Goal: Use online tool/utility: Utilize a website feature to perform a specific function

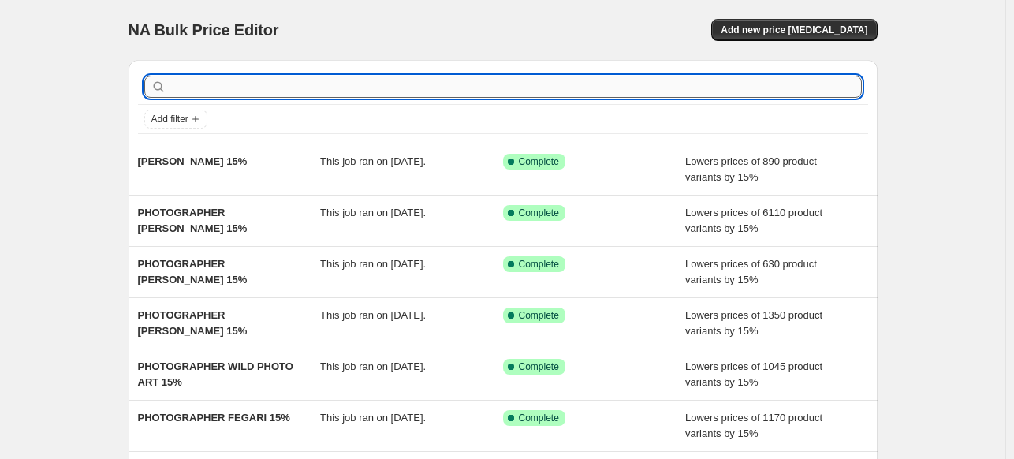
click at [678, 88] on input "text" at bounding box center [516, 87] width 692 height 22
paste input "ABDELKADER ALLAM"
type input "PHOTOGRAPHER ABDELKADER ALLAM 15"
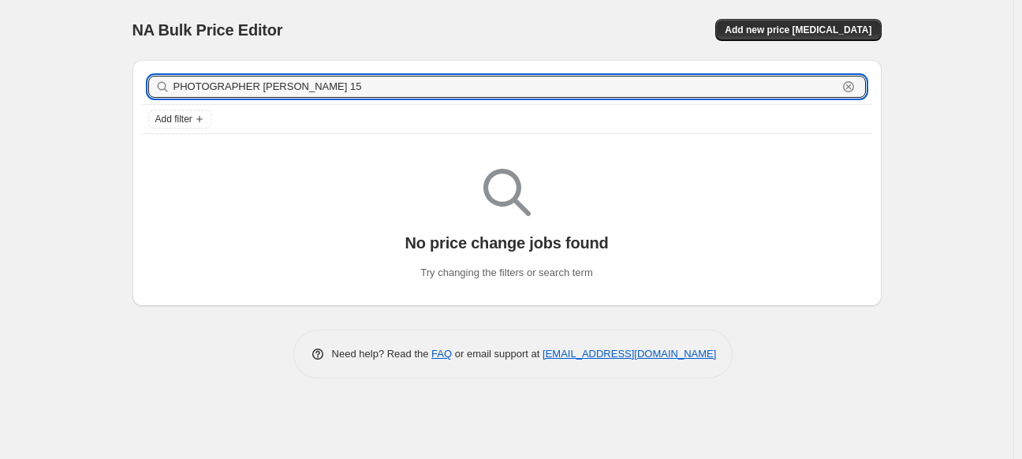
drag, startPoint x: 371, startPoint y: 87, endPoint x: 6, endPoint y: 80, distance: 365.9
click at [0, 78] on html "Home Settings Plans Skip to content NA Bulk Price Editor. This page is ready NA…" at bounding box center [511, 229] width 1022 height 459
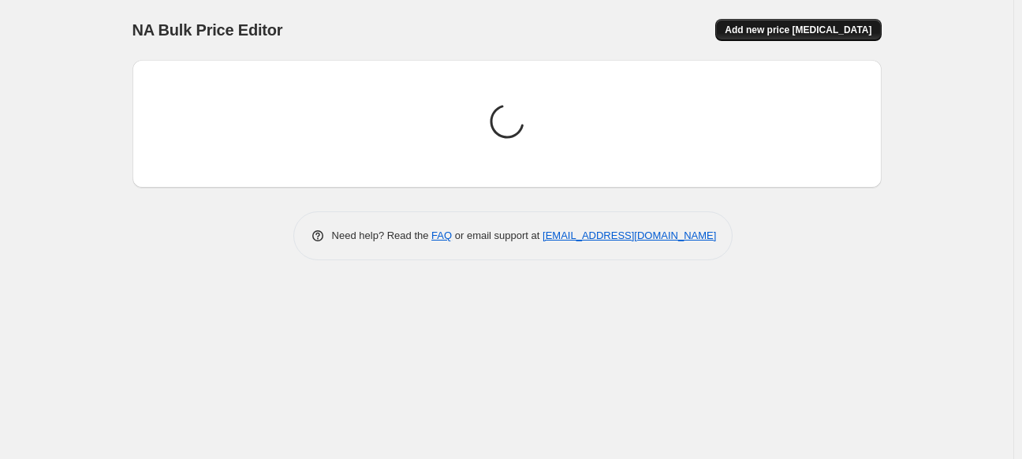
click at [775, 40] on button "Add new price [MEDICAL_DATA]" at bounding box center [798, 30] width 166 height 22
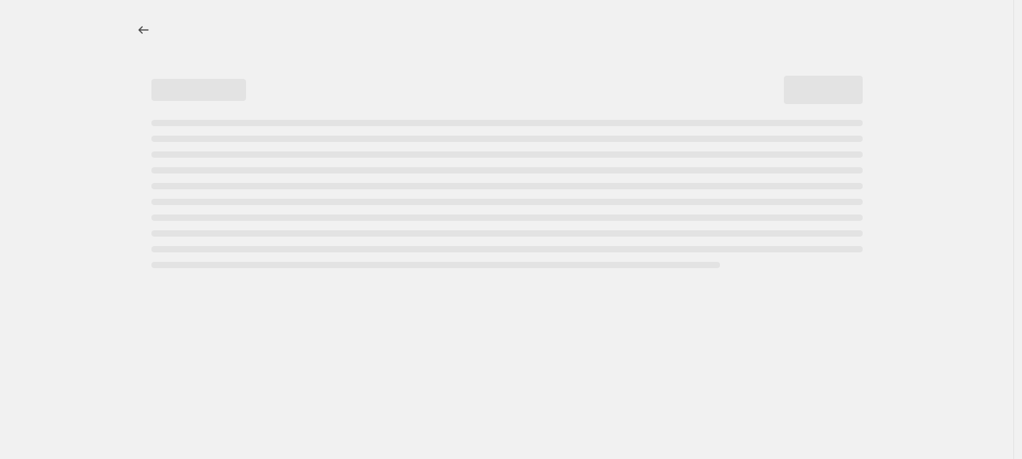
select select "percentage"
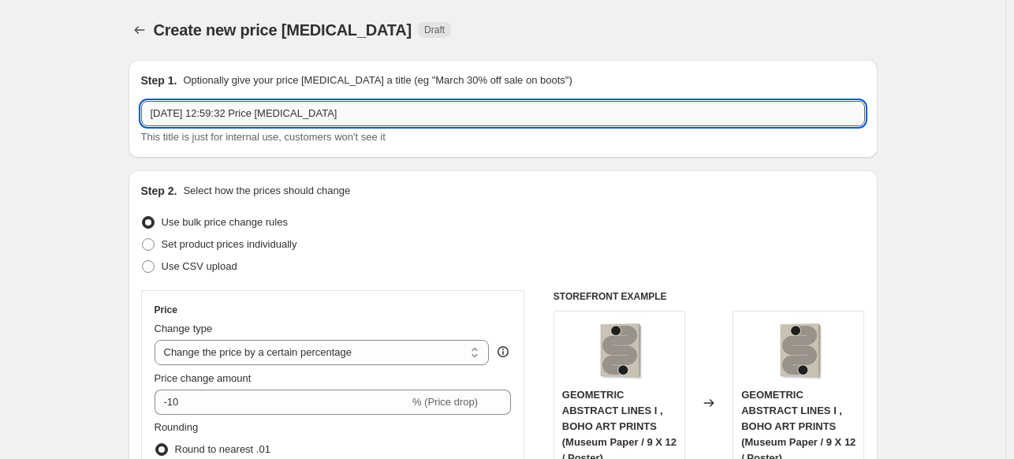
click at [489, 116] on input "2 Oct 2025, 12:59:32 Price change job" at bounding box center [503, 113] width 724 height 25
paste input "PHOTOGRAPHER ABDELKADER ALLAM 15"
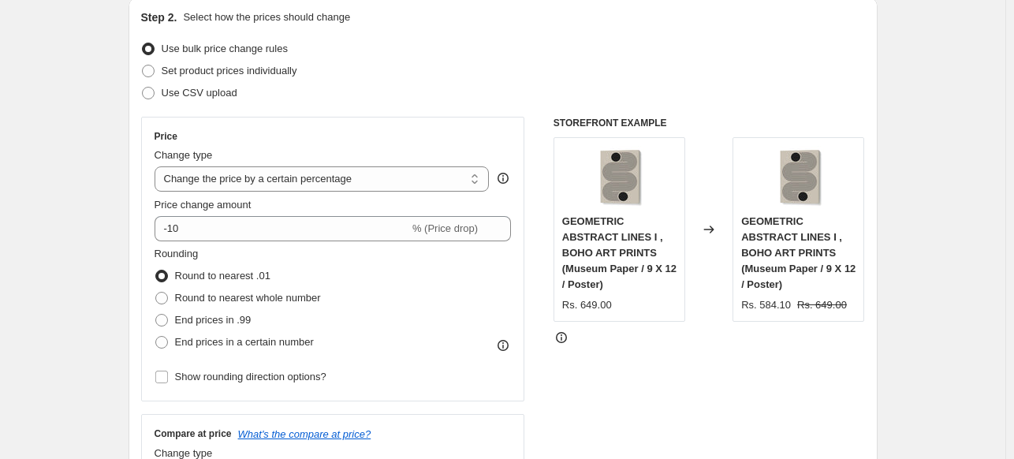
scroll to position [237, 0]
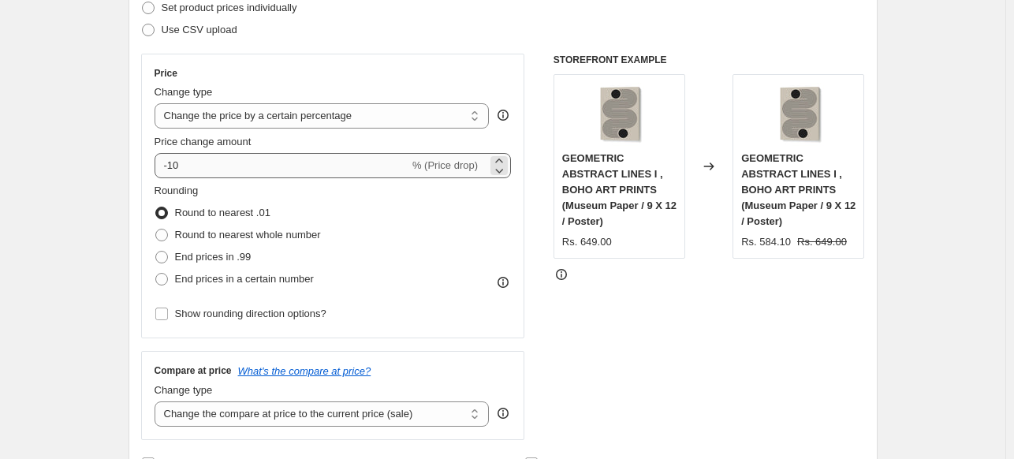
type input "PHOTOGRAPHER [PERSON_NAME] 15%"
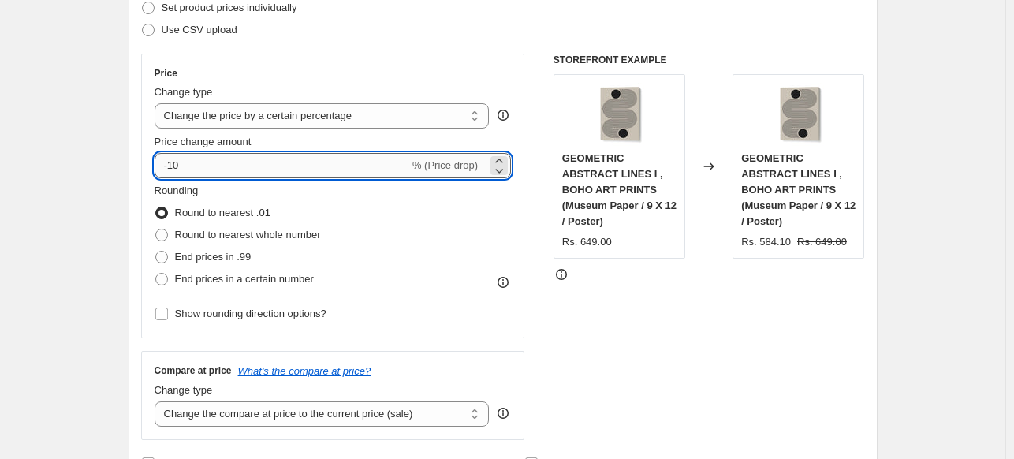
click at [375, 170] on input "-10" at bounding box center [282, 165] width 255 height 25
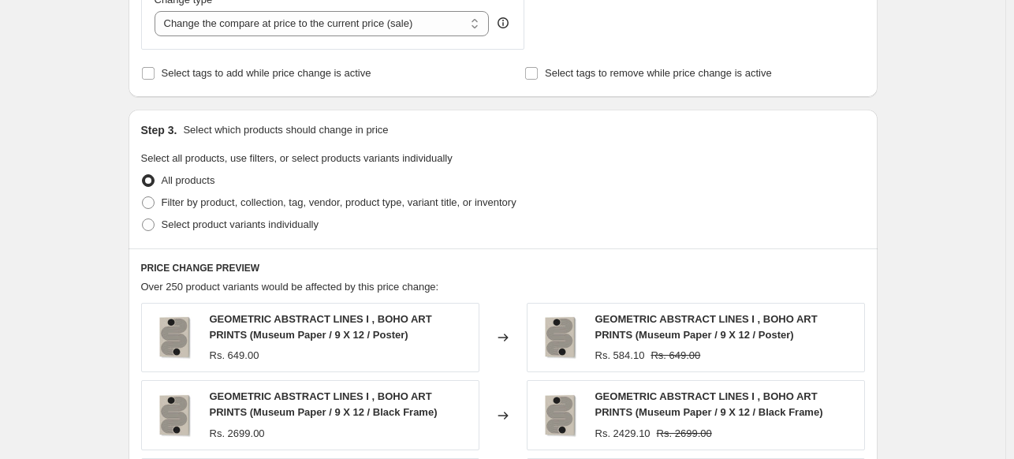
scroll to position [631, 0]
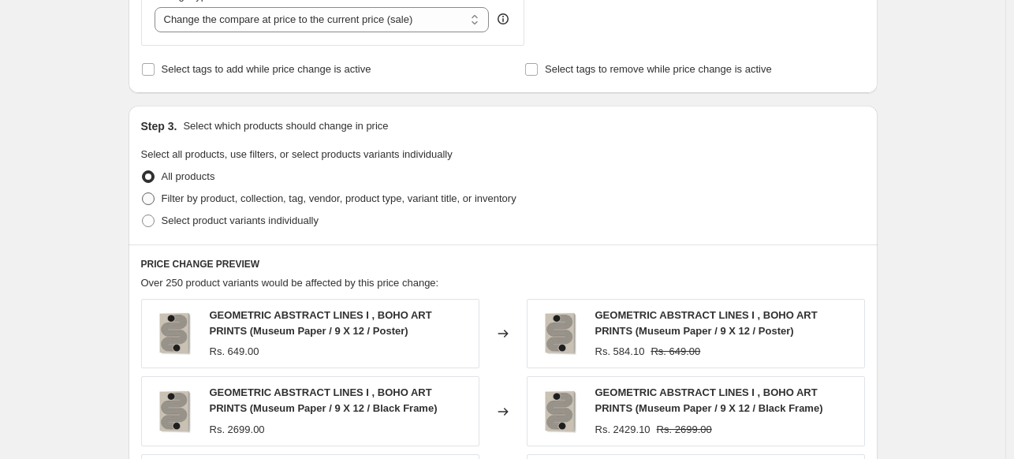
type input "-15"
click at [216, 199] on span "Filter by product, collection, tag, vendor, product type, variant title, or inv…" at bounding box center [339, 198] width 355 height 12
click at [143, 193] on input "Filter by product, collection, tag, vendor, product type, variant title, or inv…" at bounding box center [142, 192] width 1 height 1
radio input "true"
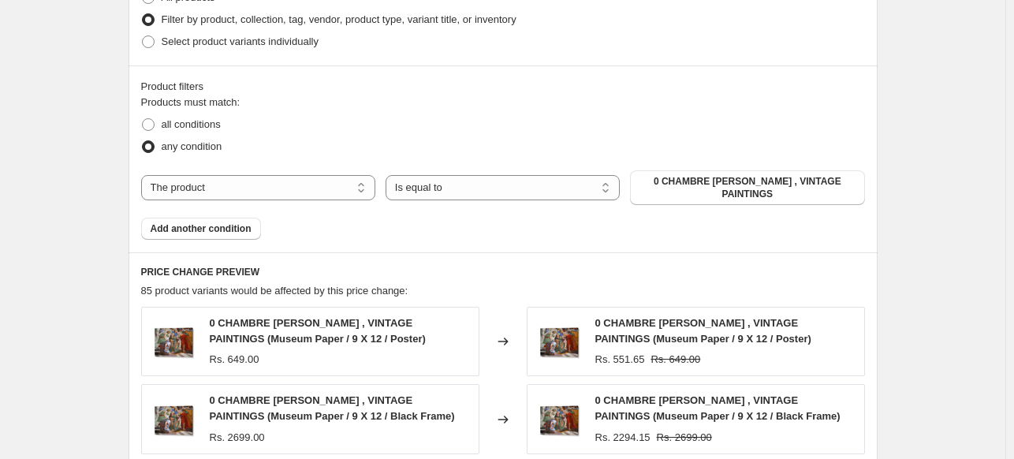
scroll to position [789, 0]
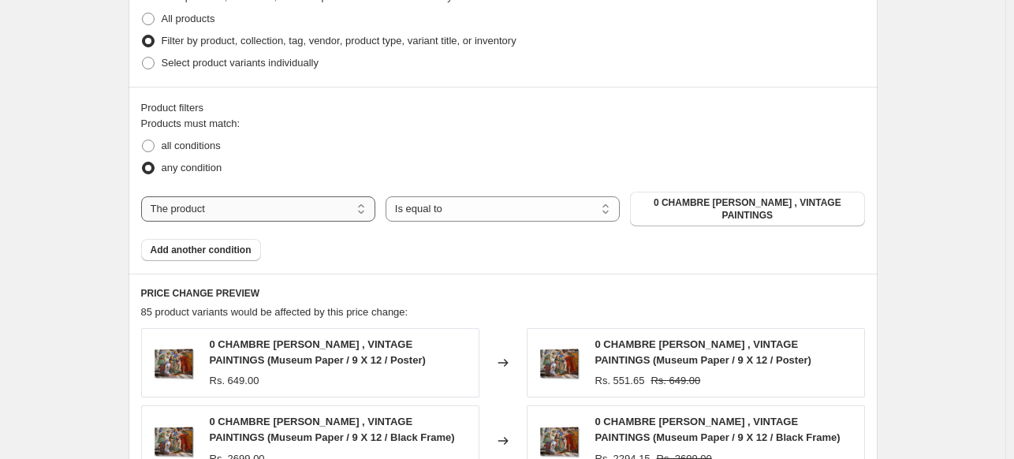
click at [315, 213] on select "The product The product's collection The product's tag The product's vendor The…" at bounding box center [258, 208] width 234 height 25
select select "collection"
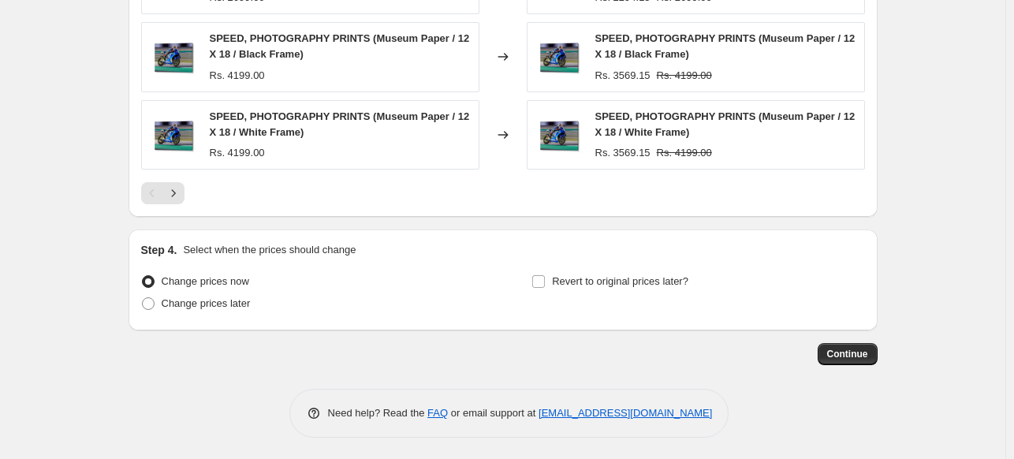
scroll to position [1318, 0]
click at [848, 349] on span "Continue" at bounding box center [847, 353] width 41 height 13
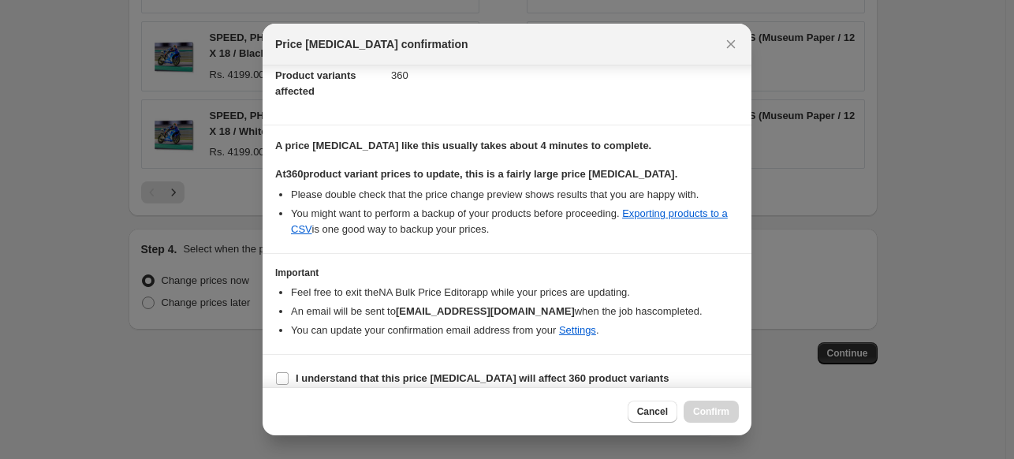
scroll to position [192, 0]
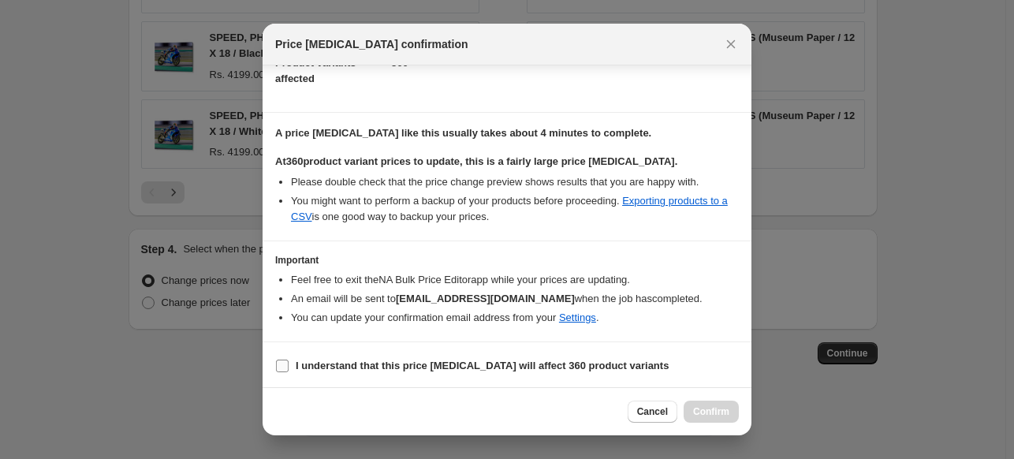
drag, startPoint x: 439, startPoint y: 352, endPoint x: 460, endPoint y: 361, distance: 23.0
click at [440, 355] on label "I understand that this price change job will affect 360 product variants" at bounding box center [471, 366] width 393 height 22
click at [289, 360] on input "I understand that this price change job will affect 360 product variants" at bounding box center [282, 366] width 13 height 13
checkbox input "true"
click at [718, 416] on span "Confirm" at bounding box center [711, 411] width 36 height 13
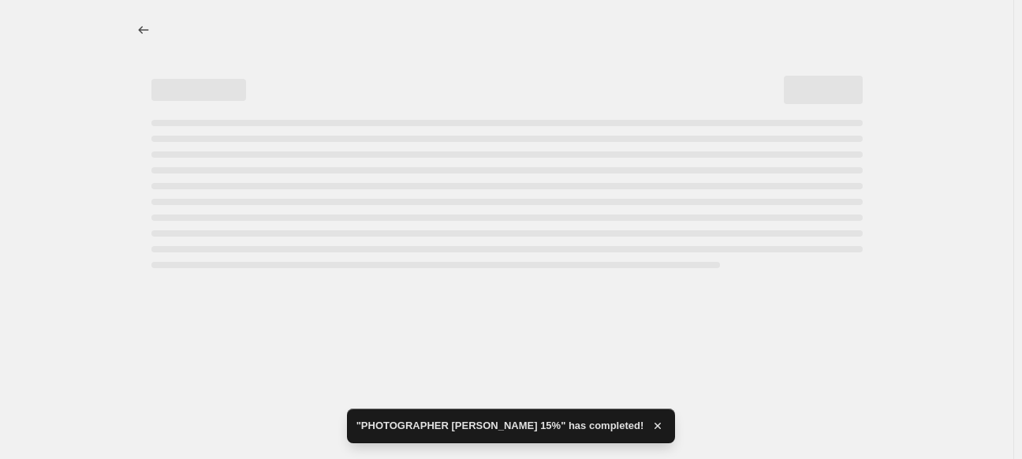
select select "percentage"
select select "collection"
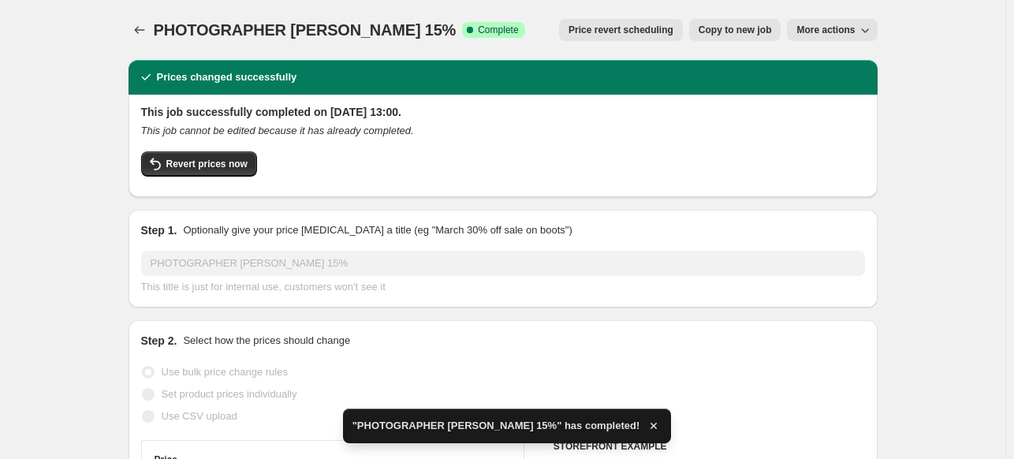
click at [132, 46] on div "PHOTOGRAPHER ABDELKADER ALLAM 15%. This page is ready PHOTOGRAPHER ABDELKADER A…" at bounding box center [503, 30] width 749 height 60
click at [147, 15] on div "PHOTOGRAPHER ABDELKADER ALLAM 15%. This page is ready PHOTOGRAPHER ABDELKADER A…" at bounding box center [503, 30] width 749 height 60
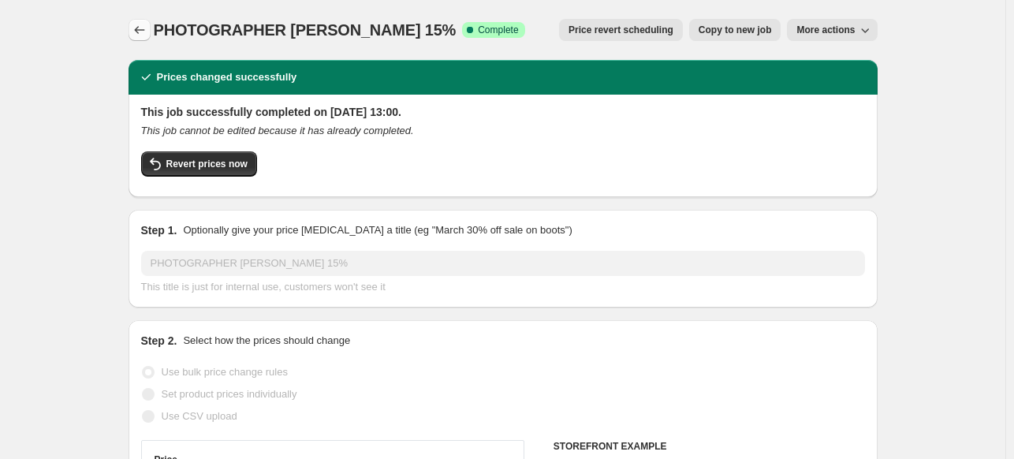
click at [144, 31] on icon "Price change jobs" at bounding box center [140, 30] width 16 height 16
